Goal: Transaction & Acquisition: Purchase product/service

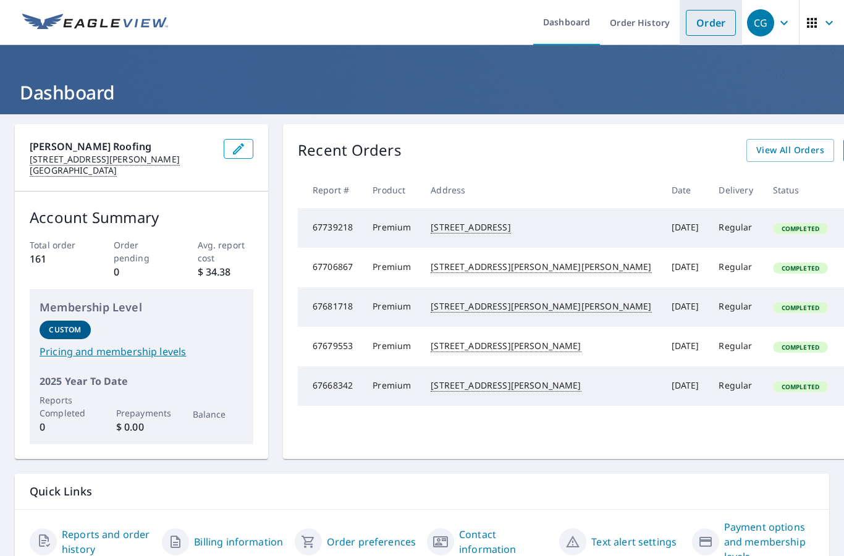
click at [718, 23] on link "Order" at bounding box center [711, 23] width 50 height 26
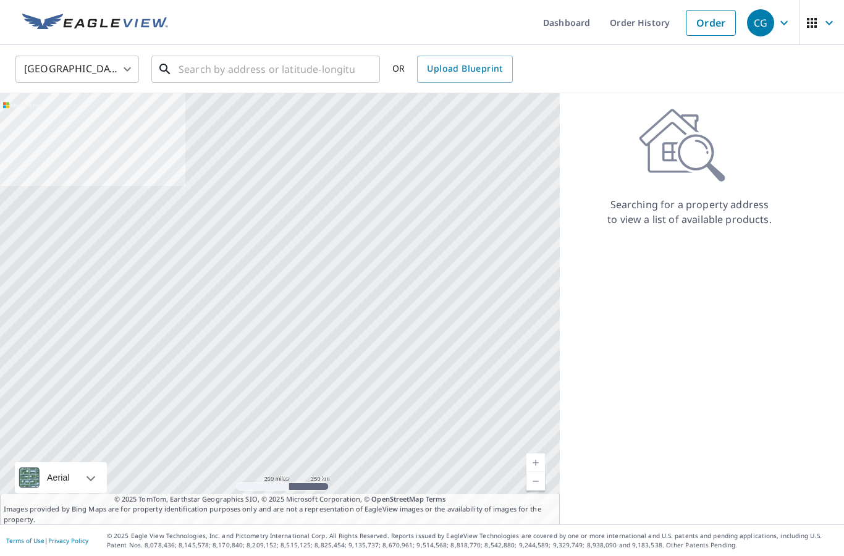
click at [250, 69] on input "text" at bounding box center [267, 69] width 176 height 35
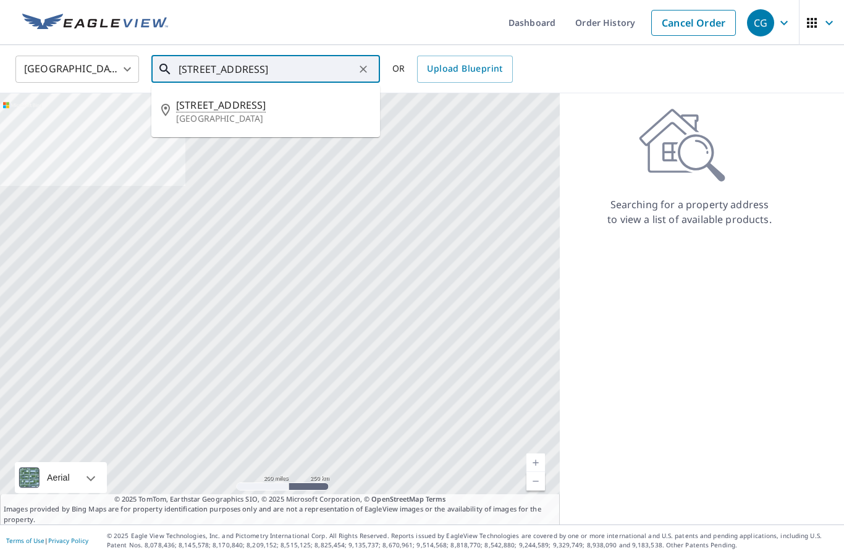
click at [294, 115] on p "[GEOGRAPHIC_DATA]" at bounding box center [273, 118] width 194 height 12
type input "[STREET_ADDRESS]"
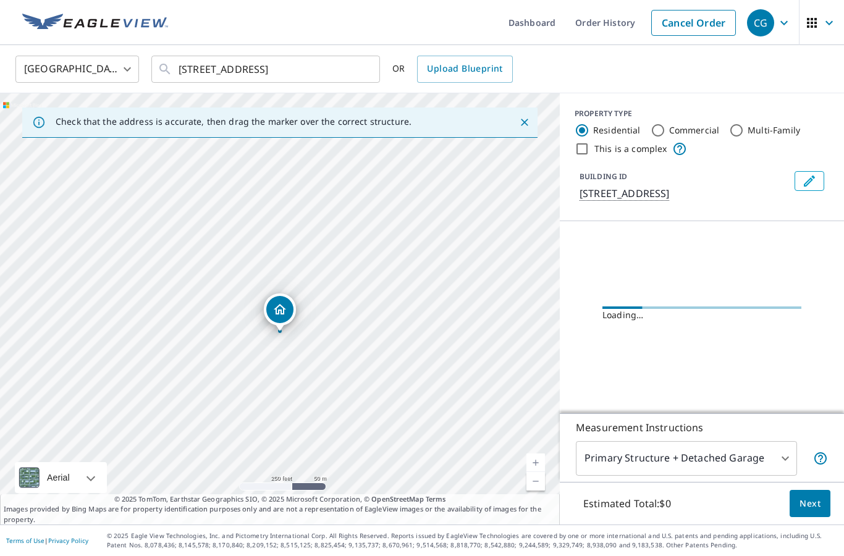
click at [539, 472] on link "Current Level 17, Zoom In" at bounding box center [535, 463] width 19 height 19
click at [536, 472] on link "Current Level 18, Zoom In" at bounding box center [535, 463] width 19 height 19
click at [537, 472] on link "Current Level 19, Zoom In" at bounding box center [535, 463] width 19 height 19
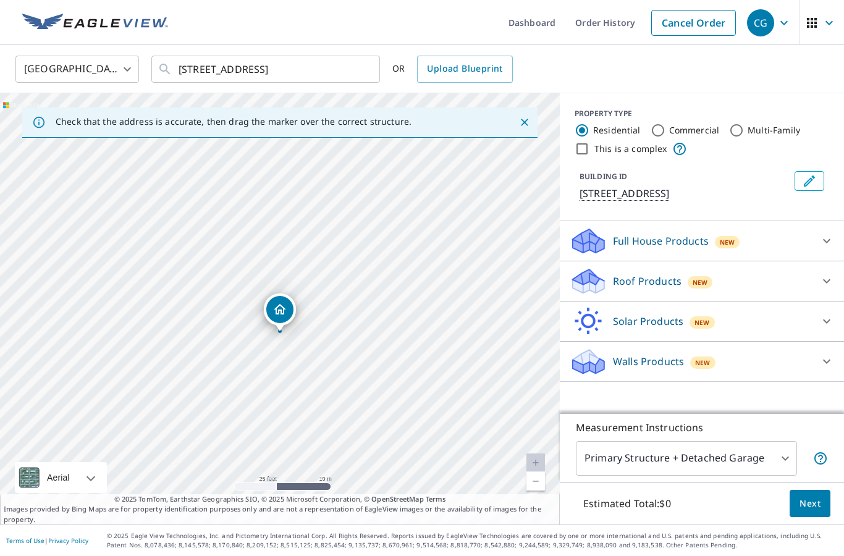
click at [538, 472] on link "Current Level 20, Zoom In Disabled" at bounding box center [535, 463] width 19 height 19
click at [804, 287] on div "Roof Products New" at bounding box center [691, 281] width 242 height 29
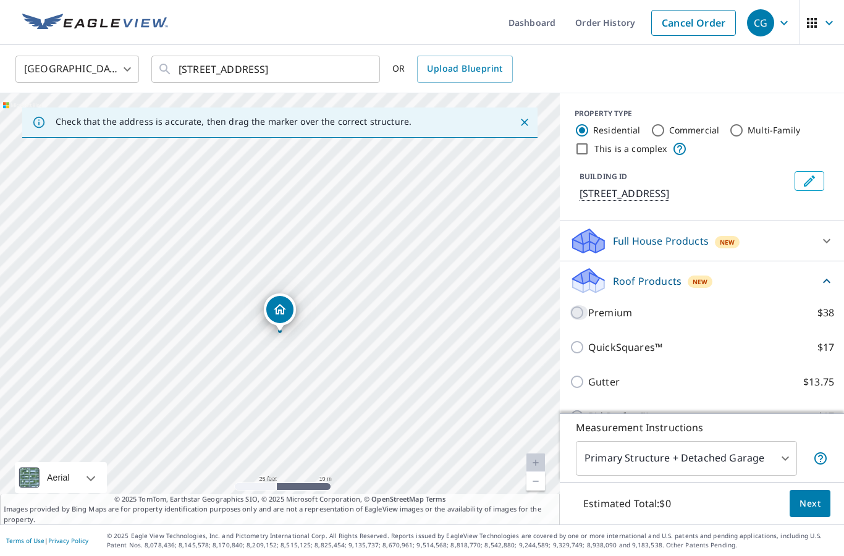
click at [586, 317] on input "Premium $38" at bounding box center [579, 312] width 19 height 15
checkbox input "true"
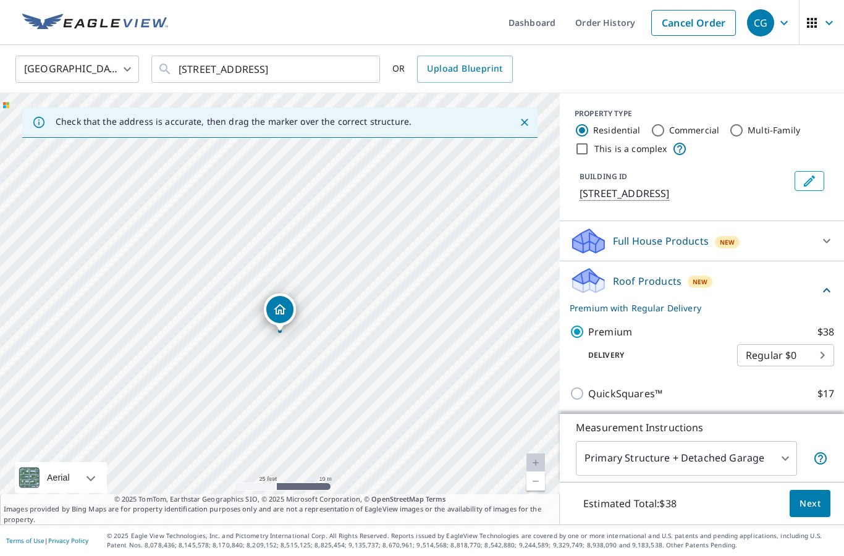
click at [820, 512] on span "Next" at bounding box center [810, 503] width 21 height 15
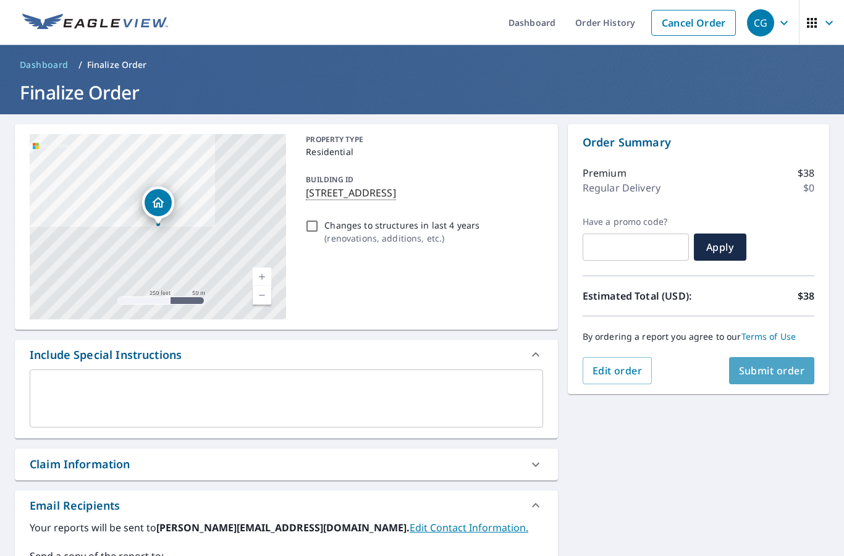
click at [792, 377] on span "Submit order" at bounding box center [772, 371] width 66 height 14
checkbox input "true"
